Goal: Task Accomplishment & Management: Manage account settings

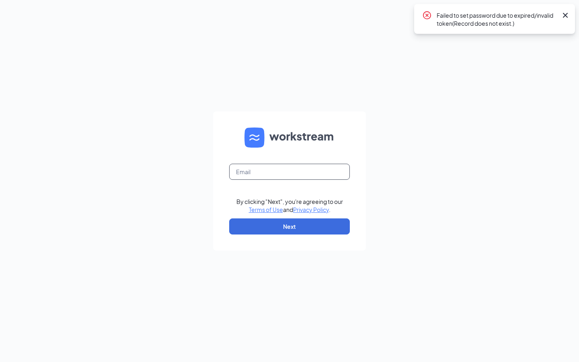
click at [319, 169] on input "text" at bounding box center [289, 172] width 121 height 16
type input "cfaorangetxmarketing@gmail.com"
click at [319, 224] on button "Next" at bounding box center [289, 226] width 121 height 16
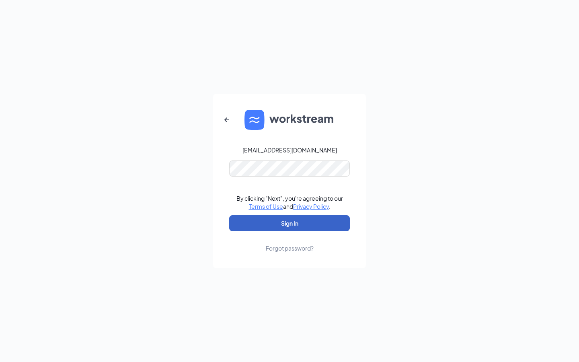
click at [292, 227] on button "Sign In" at bounding box center [289, 223] width 121 height 16
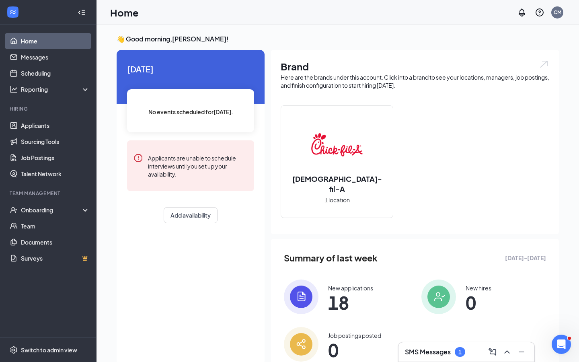
click at [425, 360] on div "SMS Messages 1" at bounding box center [466, 351] width 136 height 19
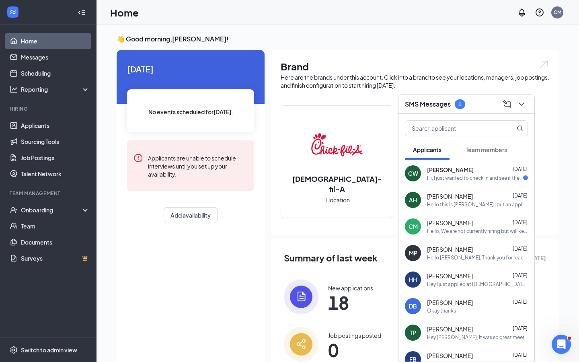
click at [488, 153] on div "Team members" at bounding box center [485, 150] width 41 height 8
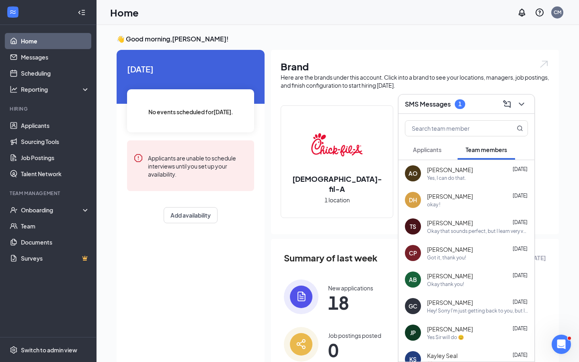
click at [480, 172] on div "[PERSON_NAME] [DATE]" at bounding box center [477, 170] width 101 height 8
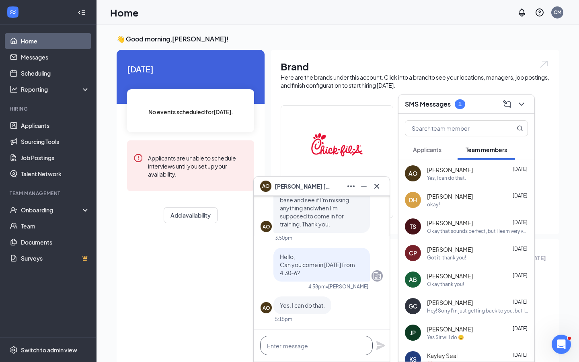
click at [322, 347] on textarea at bounding box center [316, 345] width 113 height 19
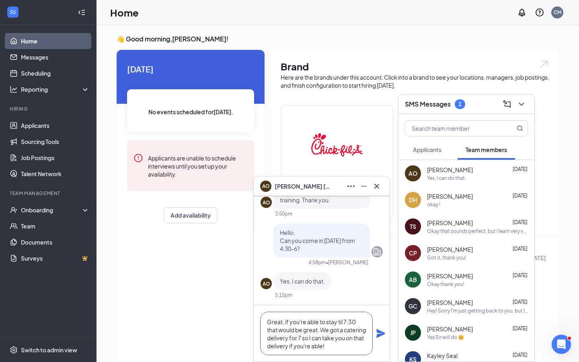
type textarea "Great, if you're able to stay til 7:30 that would be great. We got a catering d…"
click at [381, 332] on icon "Plane" at bounding box center [380, 333] width 9 height 9
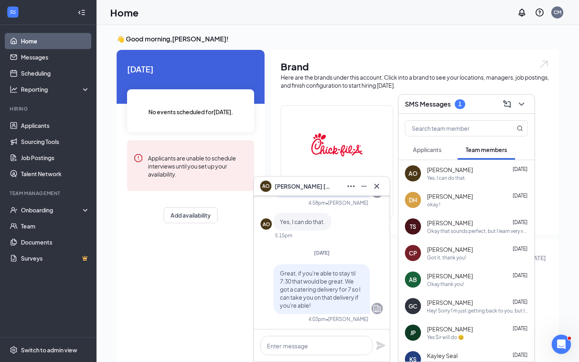
click at [381, 183] on button at bounding box center [376, 186] width 13 height 13
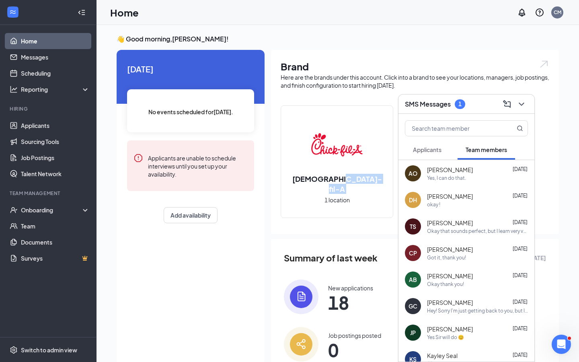
click at [381, 183] on div "[DEMOGRAPHIC_DATA]-fil-A 1 location" at bounding box center [337, 162] width 112 height 112
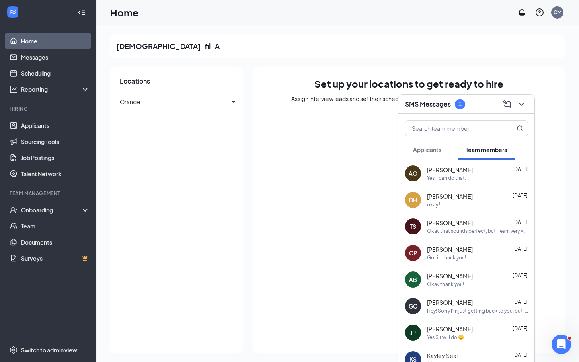
click at [432, 146] on span "Applicants" at bounding box center [427, 149] width 29 height 7
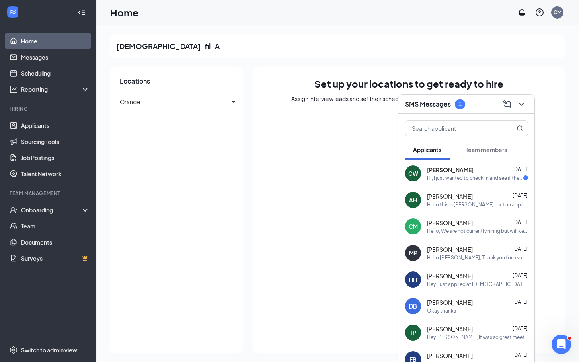
click at [445, 174] on div "Hi, I just wanted to check in and see if there’s anything else I need to do or …" at bounding box center [475, 177] width 96 height 7
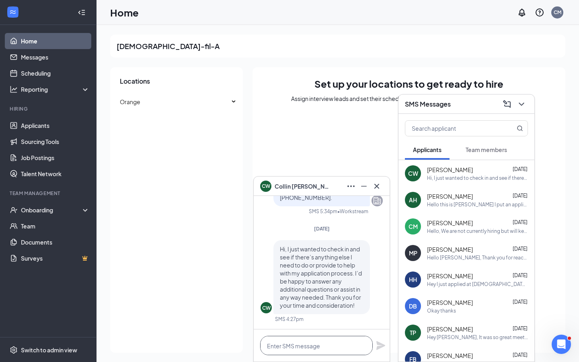
click at [334, 347] on textarea at bounding box center [316, 345] width 113 height 19
click at [455, 224] on span "[PERSON_NAME]" at bounding box center [450, 223] width 46 height 8
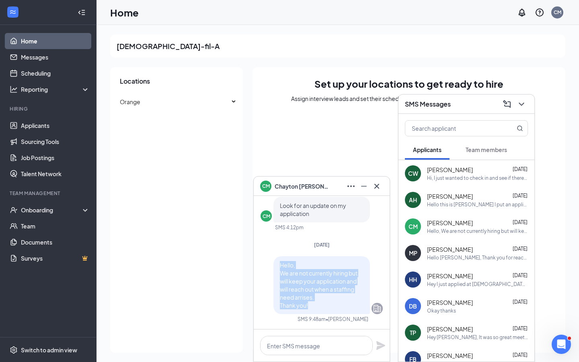
drag, startPoint x: 312, startPoint y: 305, endPoint x: 277, endPoint y: 262, distance: 55.8
click at [277, 262] on div "Hello, We are not currently hiring but will keep your application and will reac…" at bounding box center [321, 285] width 96 height 58
copy span "Hello, We are not currently hiring but will keep your application and will reac…"
click at [379, 185] on icon "Cross" at bounding box center [377, 186] width 10 height 10
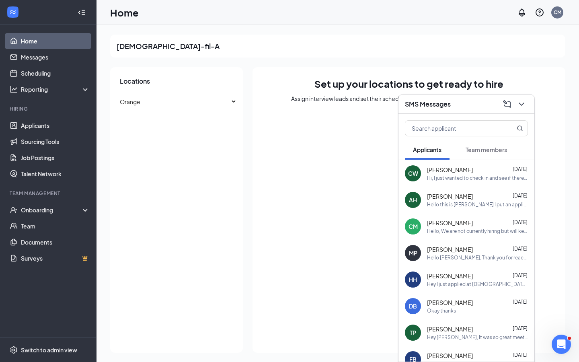
click at [446, 173] on span "[PERSON_NAME]" at bounding box center [450, 170] width 46 height 8
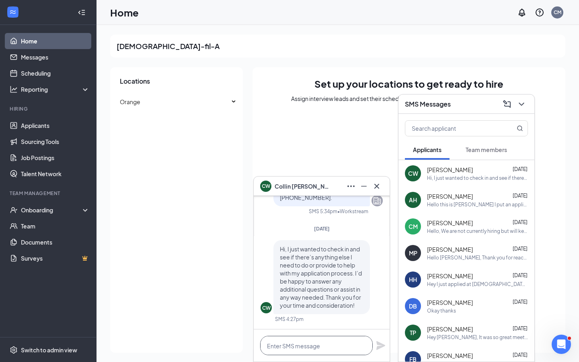
click at [311, 350] on textarea at bounding box center [316, 345] width 113 height 19
paste textarea "Hello, We are not currently hiring but will keep your application and will reac…"
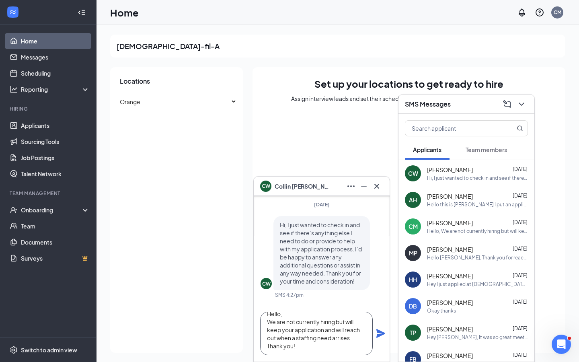
click at [324, 339] on textarea "Hello, We are not currently hiring but will keep your application and will reac…" at bounding box center [316, 333] width 113 height 43
type textarea "Hello, We are not currently hiring but will keep your application and will reac…"
click at [381, 332] on icon "Plane" at bounding box center [380, 333] width 9 height 9
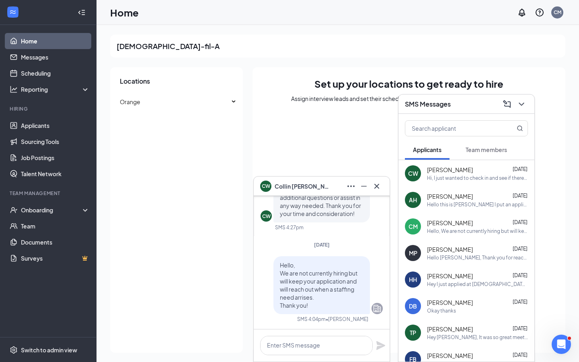
scroll to position [0, 0]
click at [382, 187] on button at bounding box center [376, 186] width 13 height 13
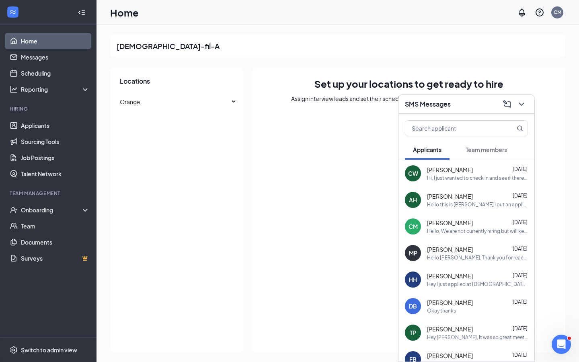
click at [449, 105] on h3 "SMS Messages" at bounding box center [428, 104] width 46 height 9
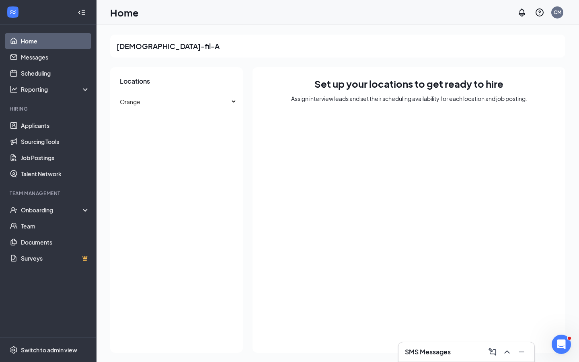
click at [42, 45] on link "Home" at bounding box center [55, 41] width 69 height 16
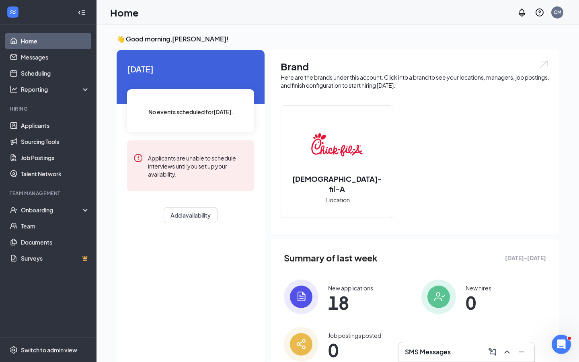
click at [52, 40] on link "Home" at bounding box center [55, 41] width 69 height 16
click at [64, 42] on link "Home" at bounding box center [55, 41] width 69 height 16
click at [51, 126] on link "Applicants" at bounding box center [55, 125] width 69 height 16
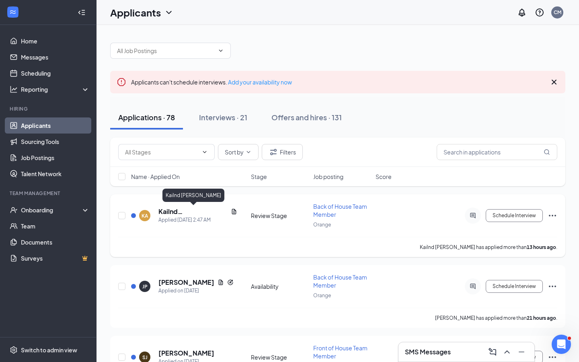
click at [188, 211] on h5 "Kailnd [PERSON_NAME]" at bounding box center [192, 211] width 69 height 9
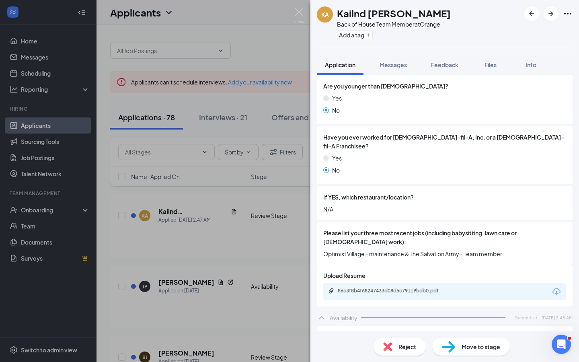
scroll to position [189, 0]
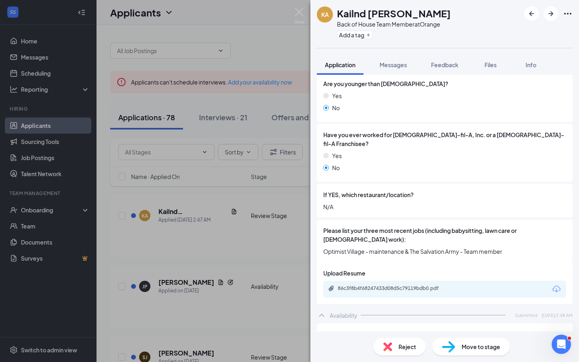
click at [277, 246] on div "KA Kailnd [PERSON_NAME] Back of House Team Member at Orange Add a tag Applicati…" at bounding box center [289, 181] width 579 height 362
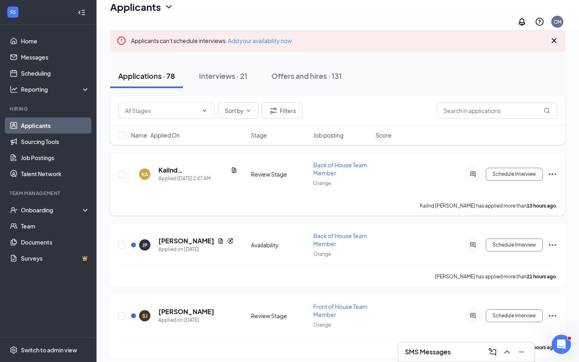
scroll to position [69, 0]
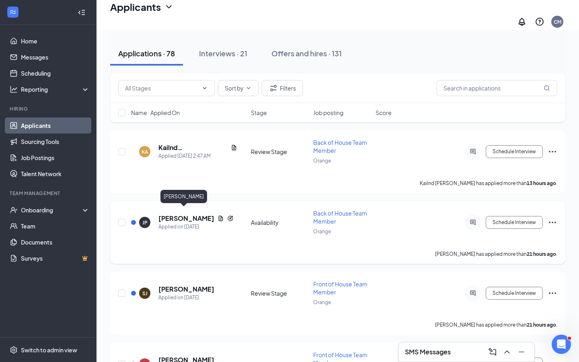
click at [189, 214] on h5 "[PERSON_NAME]" at bounding box center [186, 218] width 56 height 9
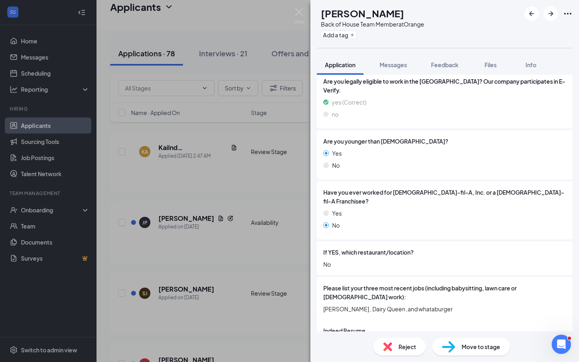
scroll to position [177, 0]
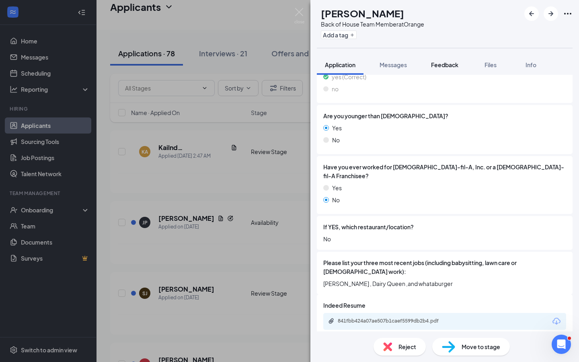
click at [451, 69] on button "Feedback" at bounding box center [444, 65] width 43 height 20
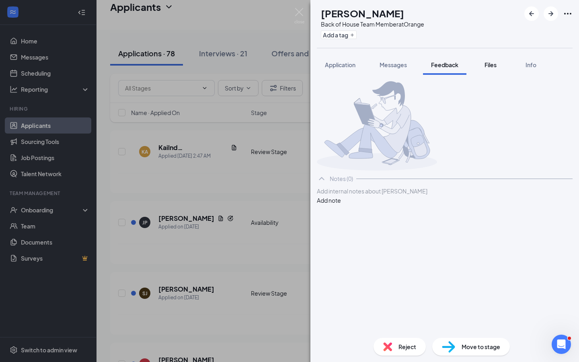
click at [490, 65] on span "Files" at bounding box center [490, 64] width 12 height 7
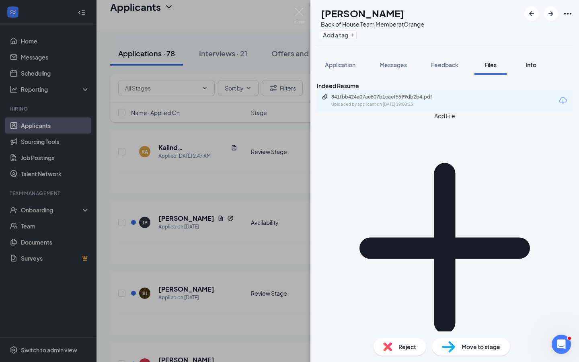
click at [531, 61] on span "Info" at bounding box center [530, 64] width 11 height 7
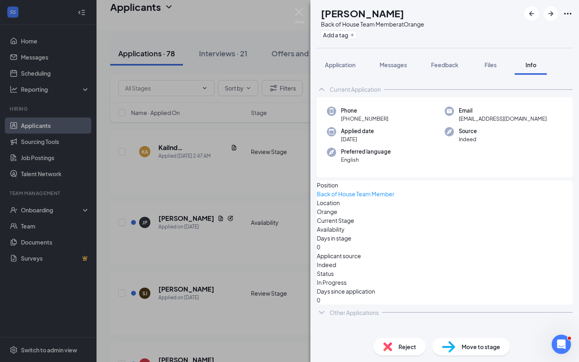
click at [363, 309] on div "Other Applications" at bounding box center [354, 312] width 49 height 8
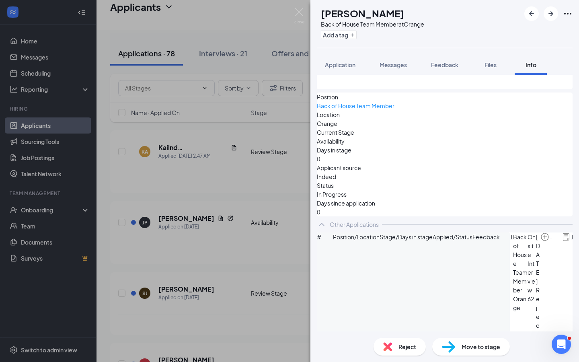
scroll to position [88, 0]
click at [299, 15] on img at bounding box center [299, 16] width 10 height 16
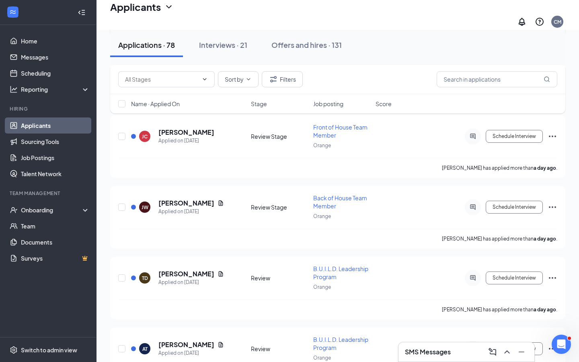
scroll to position [304, 0]
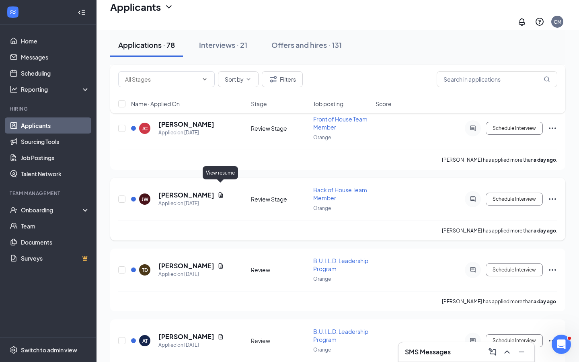
click at [219, 192] on icon "Document" at bounding box center [221, 194] width 4 height 5
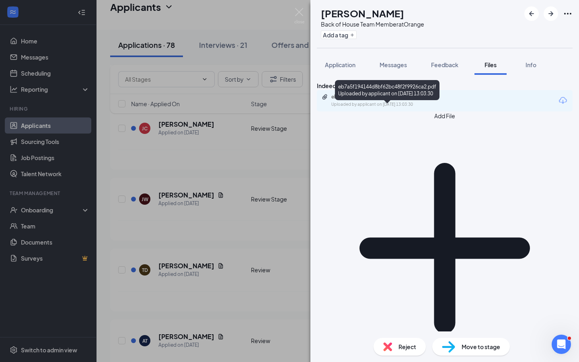
click at [404, 100] on div "eb7a5f194144d8bf62bc48f2f9926ca2.pdf" at bounding box center [387, 97] width 113 height 6
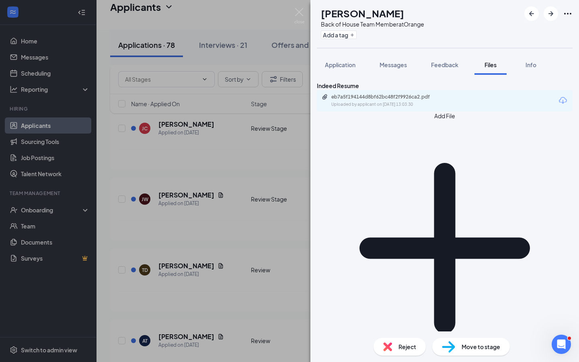
click at [231, 211] on div "[PERSON_NAME] [PERSON_NAME] Back of House Team Member at Orange Add a tag Appli…" at bounding box center [289, 181] width 579 height 362
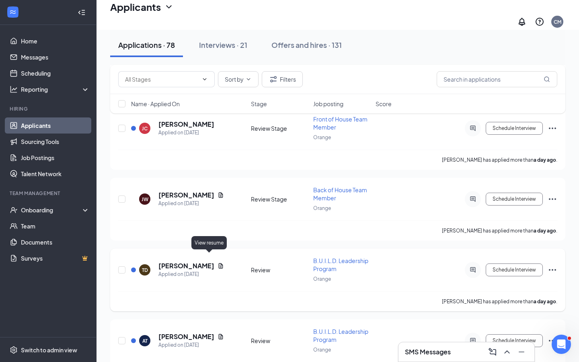
click at [219, 263] on icon "Document" at bounding box center [221, 265] width 4 height 5
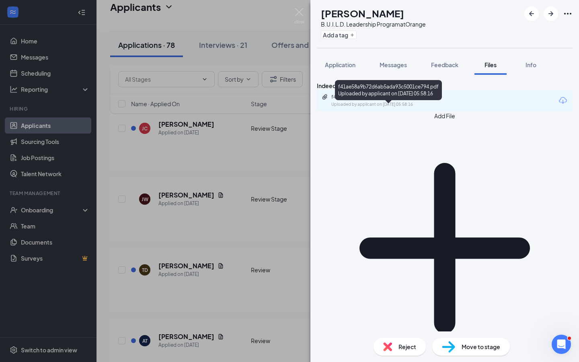
click at [412, 108] on div "Uploaded by applicant on [DATE] 05:58:16" at bounding box center [391, 104] width 121 height 6
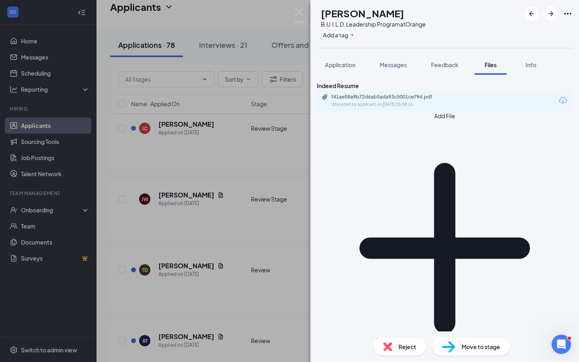
click at [178, 240] on div "[PERSON_NAME] [PERSON_NAME] B.U.I.L.D. Leadership Program at Orange Add a tag A…" at bounding box center [289, 181] width 579 height 362
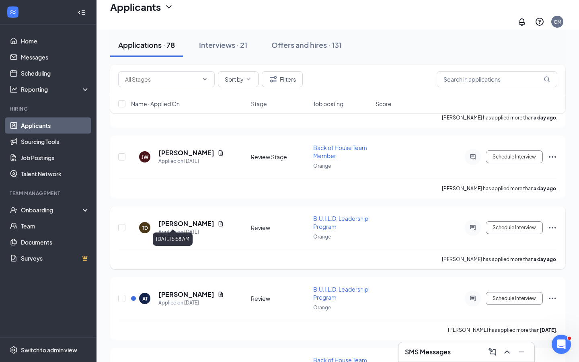
scroll to position [353, 0]
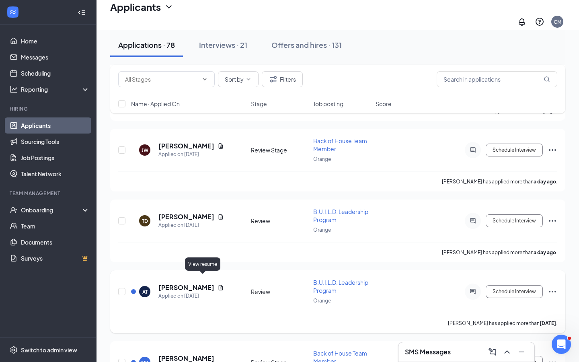
click at [219, 285] on icon "Document" at bounding box center [221, 287] width 4 height 5
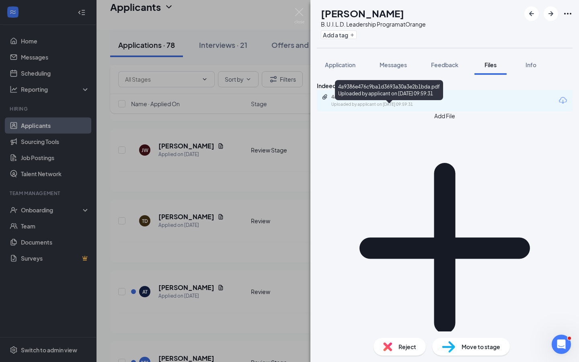
click at [417, 108] on div "Uploaded by applicant on [DATE] 09:59:31" at bounding box center [391, 104] width 121 height 6
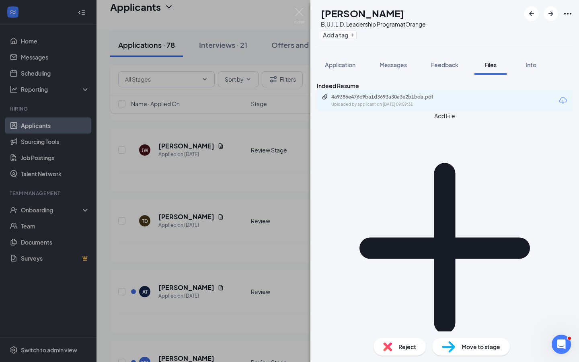
click at [218, 254] on div "AT [PERSON_NAME] B.U.I.L.D. Leadership Program at Orange Add a tag Application …" at bounding box center [289, 181] width 579 height 362
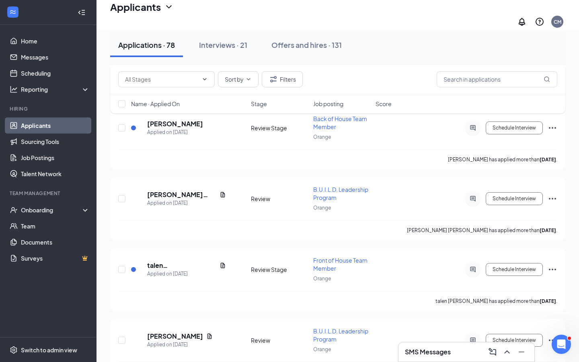
scroll to position [1492, 0]
